Goal: Information Seeking & Learning: Learn about a topic

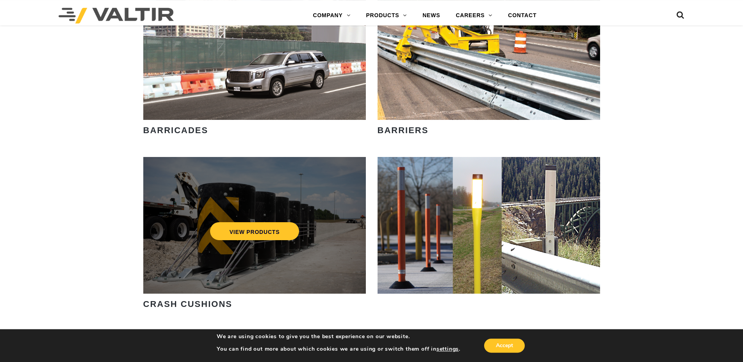
scroll to position [638, 0]
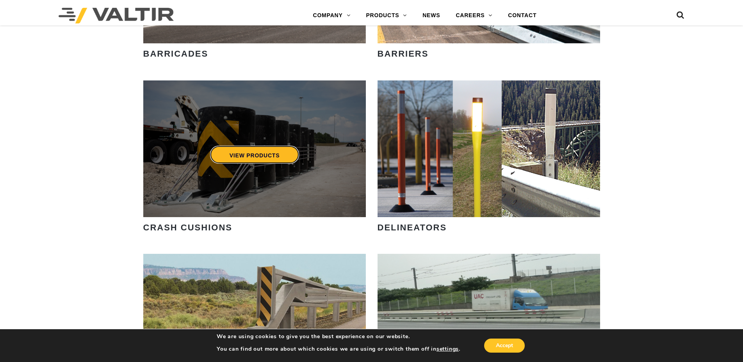
click at [247, 160] on link "VIEW PRODUCTS" at bounding box center [254, 155] width 89 height 18
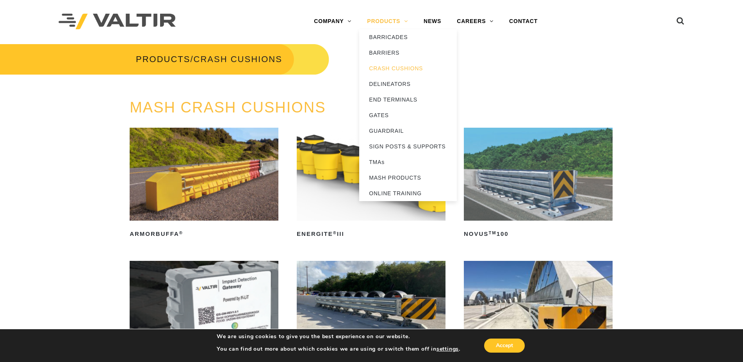
click at [383, 20] on link "PRODUCTS" at bounding box center [387, 22] width 57 height 16
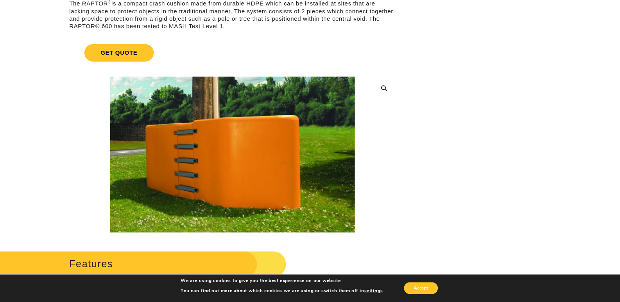
scroll to position [80, 0]
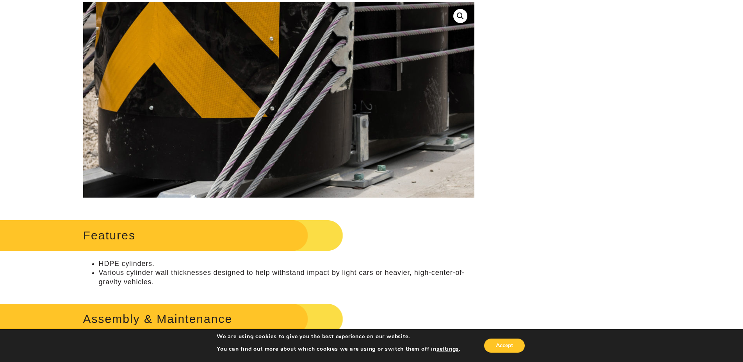
scroll to position [40, 0]
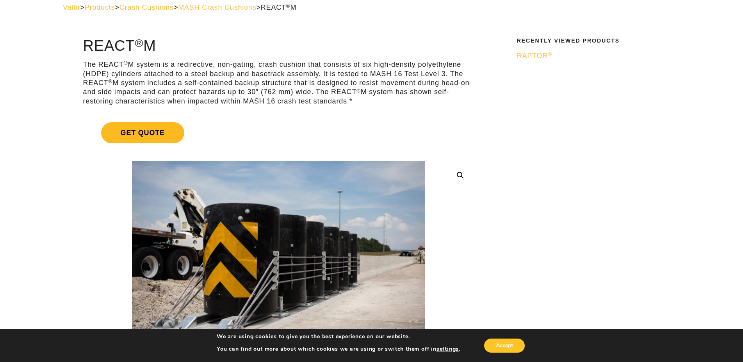
click at [139, 133] on span "Get Quote" at bounding box center [142, 132] width 83 height 21
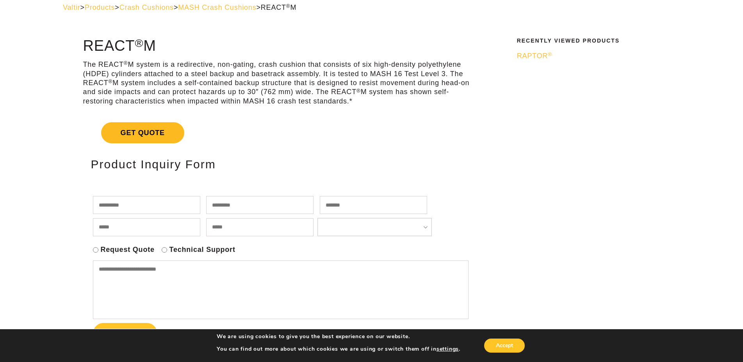
click at [145, 129] on span "Get Quote" at bounding box center [142, 132] width 83 height 21
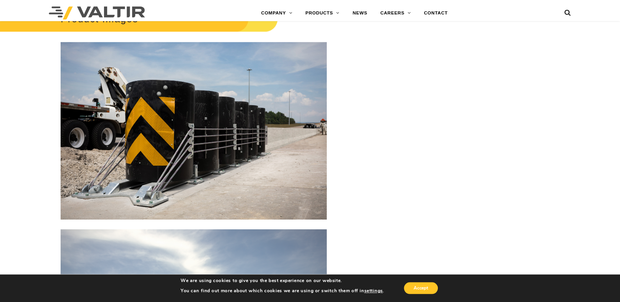
scroll to position [1195, 0]
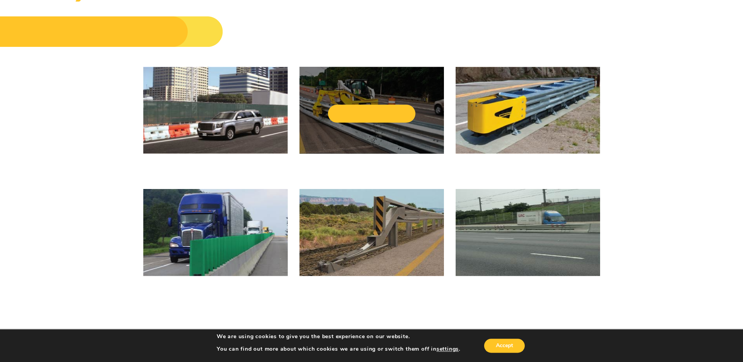
scroll to position [40, 0]
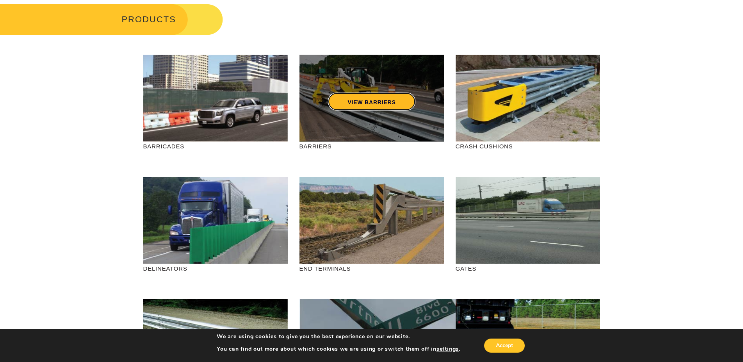
click at [356, 101] on link "VIEW BARRIERS" at bounding box center [371, 102] width 87 height 18
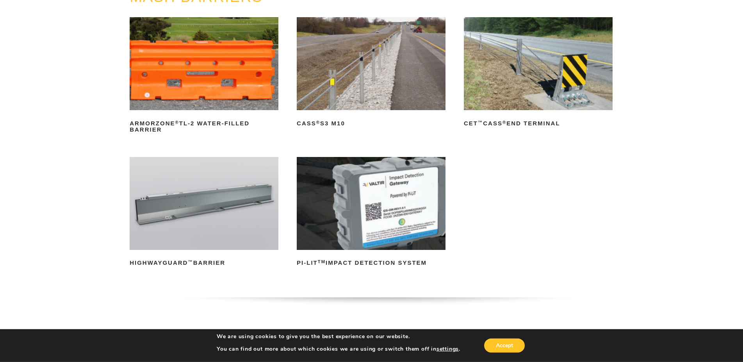
scroll to position [120, 0]
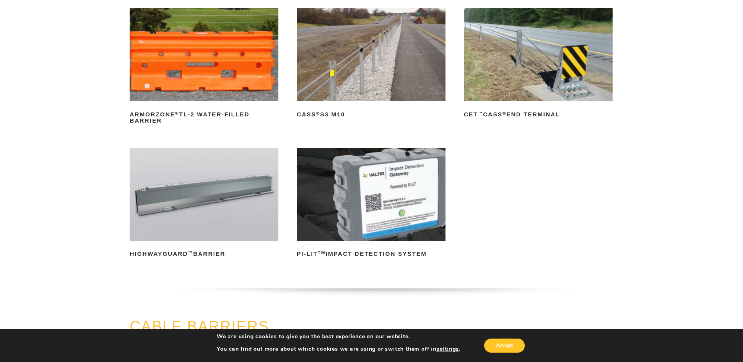
click at [534, 159] on ul "ArmorZone ® TL-2 Water-Filled Barrier Read more CASS ® S3 M10 Read more CET ™ C…" at bounding box center [372, 144] width 484 height 273
click at [327, 113] on h2 "CASS ® S3 M10" at bounding box center [371, 114] width 149 height 13
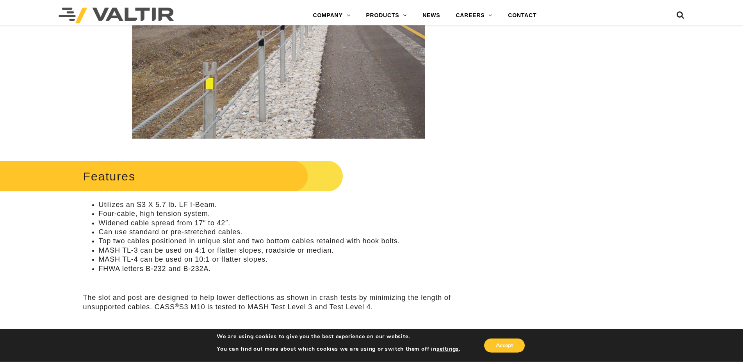
scroll to position [239, 0]
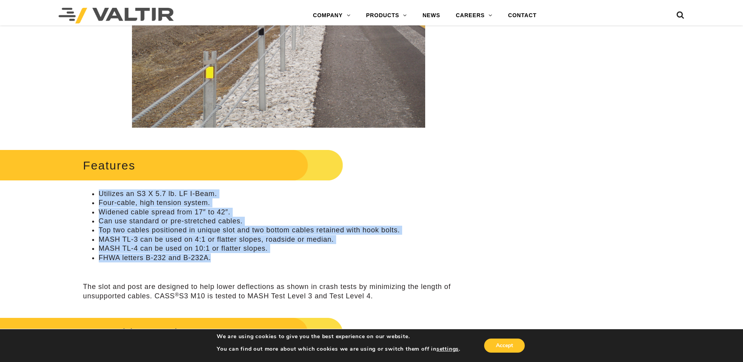
drag, startPoint x: 212, startPoint y: 261, endPoint x: 98, endPoint y: 189, distance: 135.0
click at [98, 189] on div "Features Utilizes an S3 X 5.7 lb. LF I-Beam. Four-cable, high tension system. W…" at bounding box center [278, 224] width 391 height 154
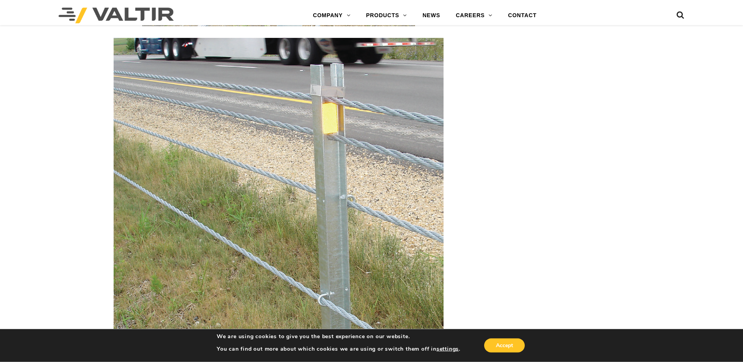
scroll to position [1315, 0]
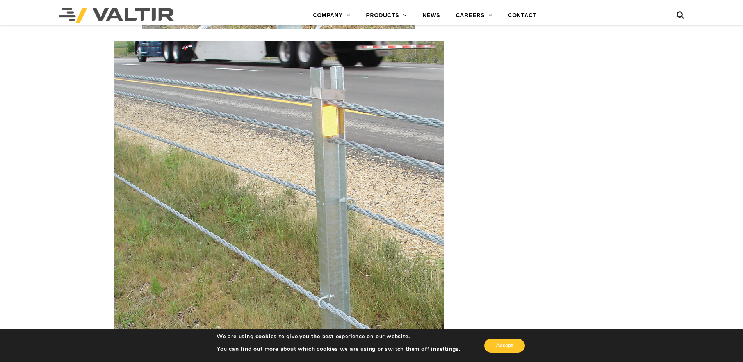
click at [357, 218] on img at bounding box center [279, 250] width 330 height 418
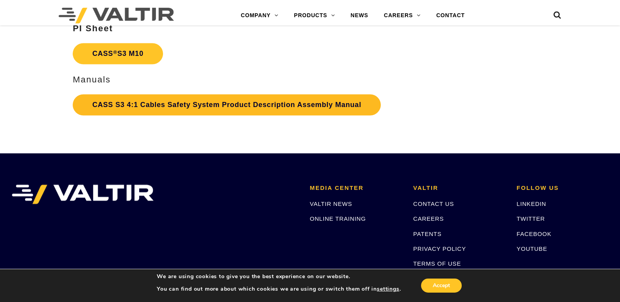
scroll to position [1683, 0]
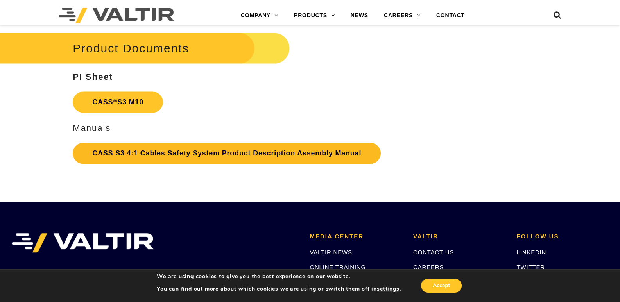
click at [113, 157] on link "CASS S3 4:1 Cables Safety System Product Description Assembly Manual" at bounding box center [227, 153] width 308 height 21
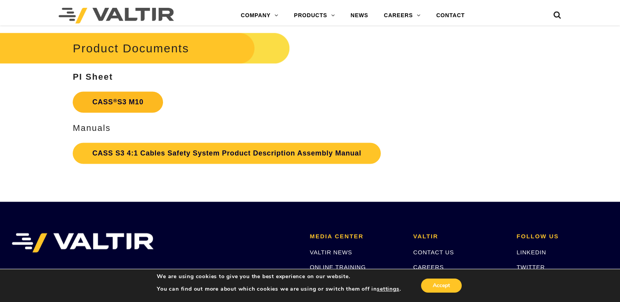
click at [111, 104] on link "CASS ® S3 M10" at bounding box center [118, 101] width 90 height 21
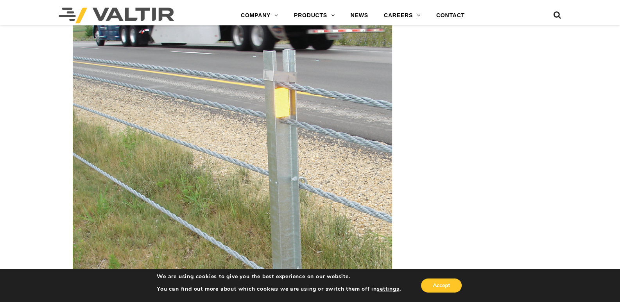
scroll to position [1273, 0]
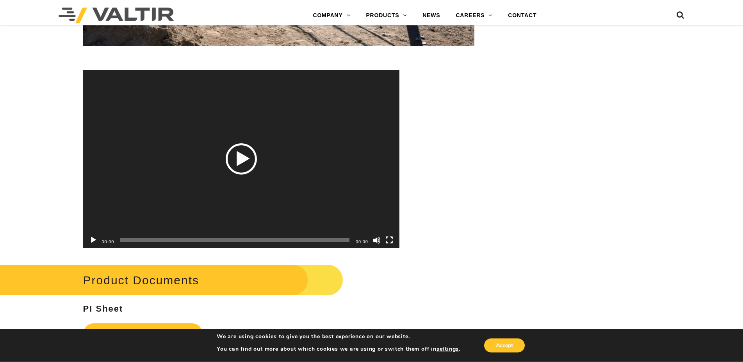
scroll to position [2431, 0]
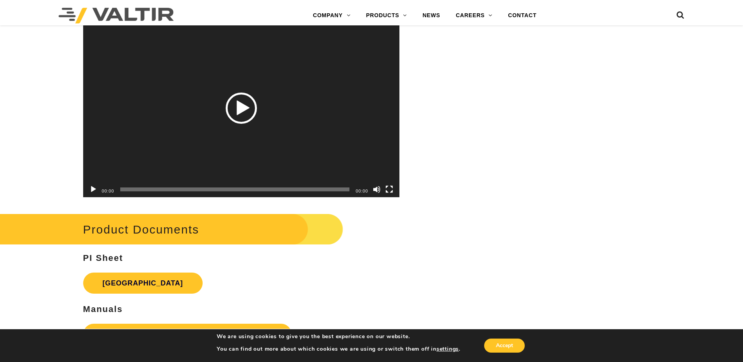
click at [236, 111] on div "Play" at bounding box center [241, 108] width 31 height 31
click at [391, 193] on button "Fullscreen" at bounding box center [390, 189] width 8 height 8
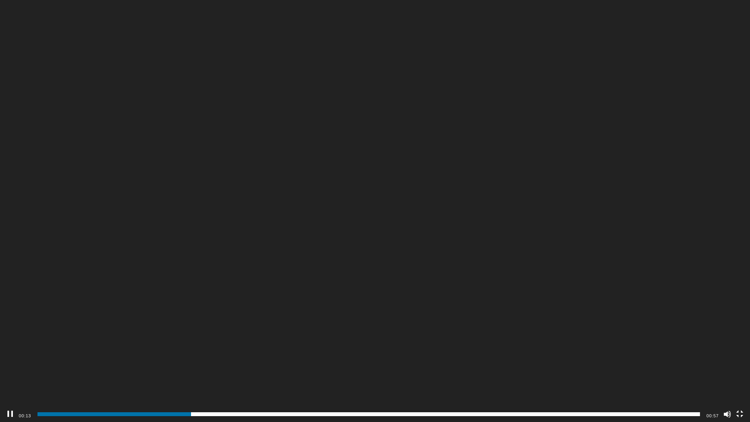
drag, startPoint x: 342, startPoint y: 291, endPoint x: 336, endPoint y: 293, distance: 6.5
click at [340, 291] on video "[URL][DOMAIN_NAME]" at bounding box center [375, 211] width 750 height 422
click at [340, 277] on div "Video Player" at bounding box center [375, 211] width 750 height 422
click at [509, 362] on span "00:40" at bounding box center [369, 414] width 663 height 4
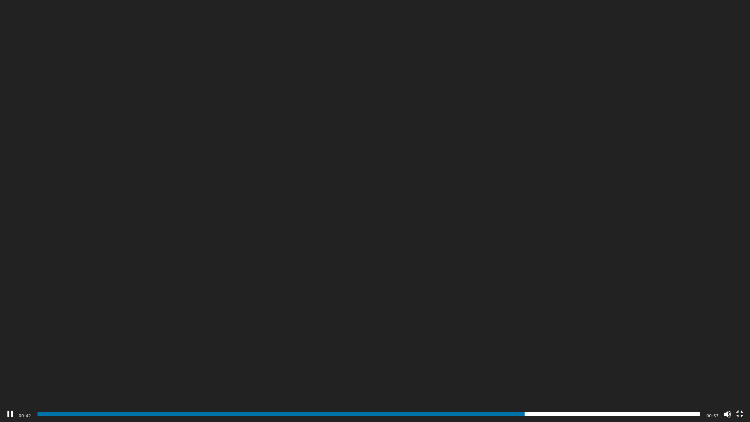
click at [741, 362] on button "Fullscreen" at bounding box center [740, 414] width 8 height 8
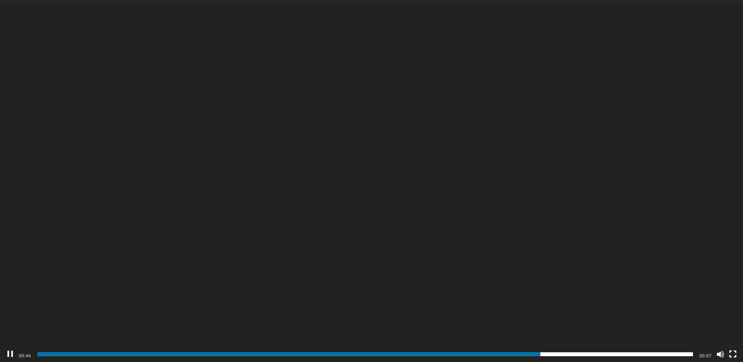
scroll to position [2550, 0]
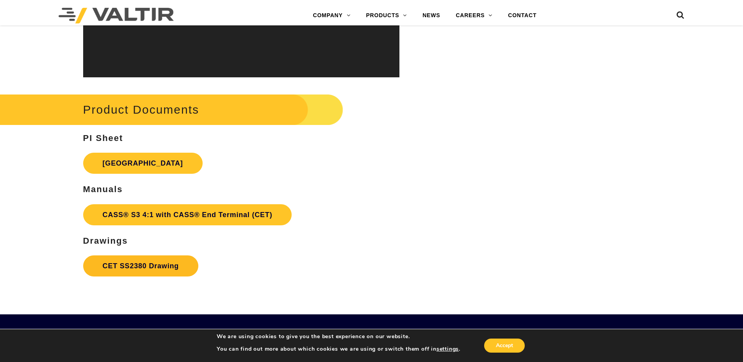
click at [131, 266] on link "CET SS2380 Drawing" at bounding box center [140, 265] width 115 height 21
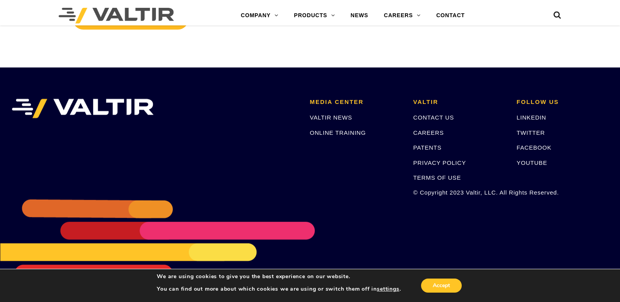
scroll to position [2550, 0]
